Goal: Navigation & Orientation: Go to known website

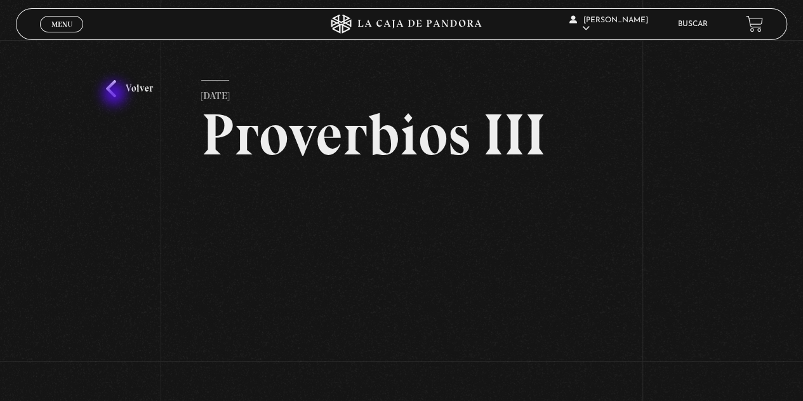
click at [116, 95] on link "Volver" at bounding box center [129, 88] width 47 height 17
click at [62, 28] on span "Menu" at bounding box center [61, 24] width 21 height 8
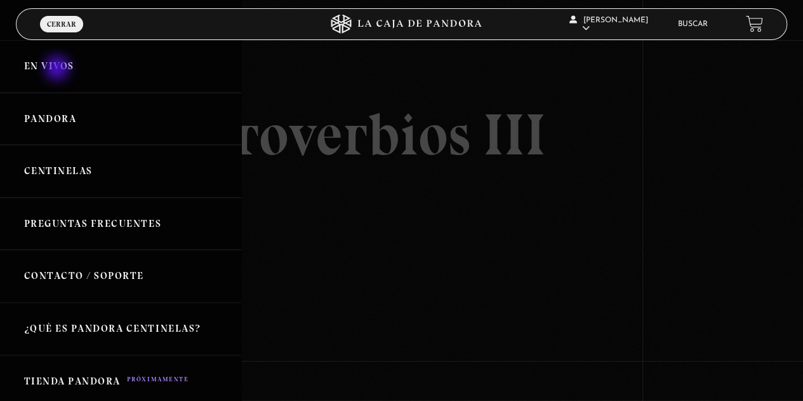
scroll to position [100, 0]
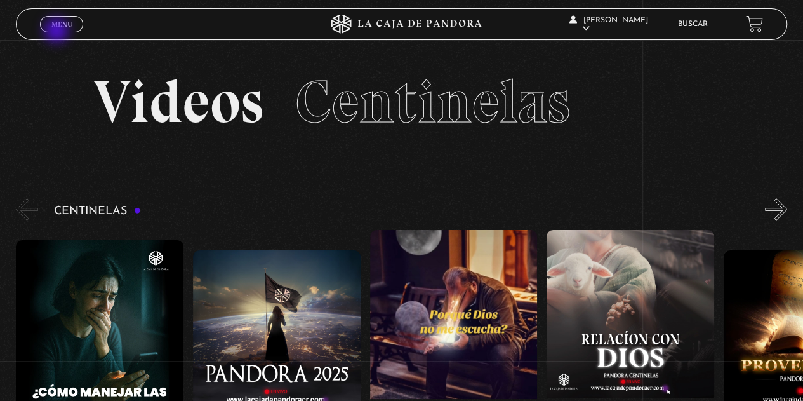
click at [57, 26] on span "Menu" at bounding box center [61, 24] width 21 height 8
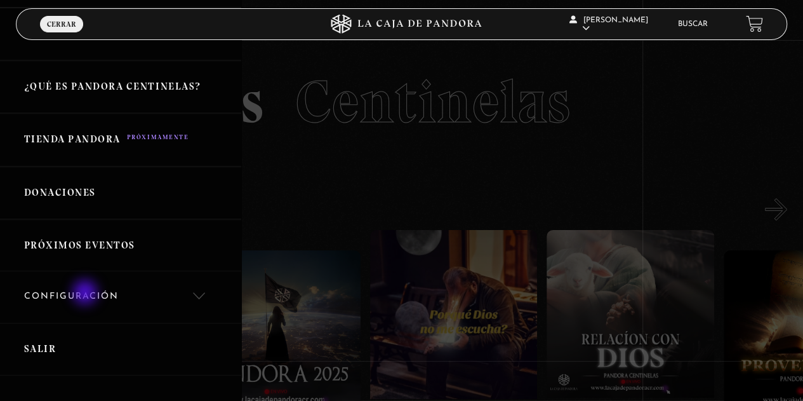
scroll to position [353, 0]
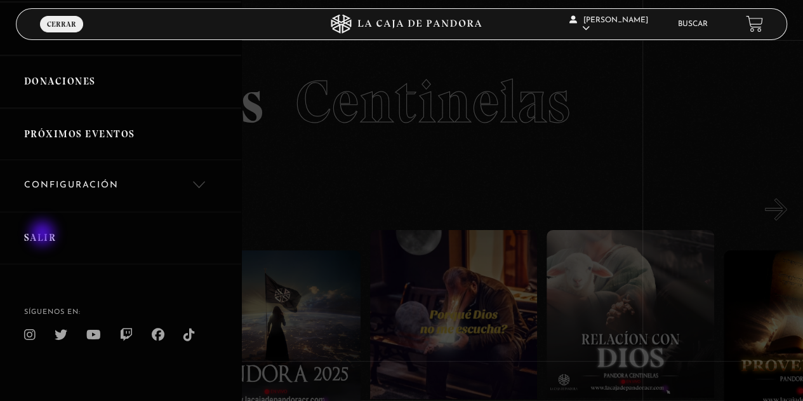
click at [44, 234] on link "Salir" at bounding box center [120, 237] width 241 height 53
